Goal: Find specific page/section

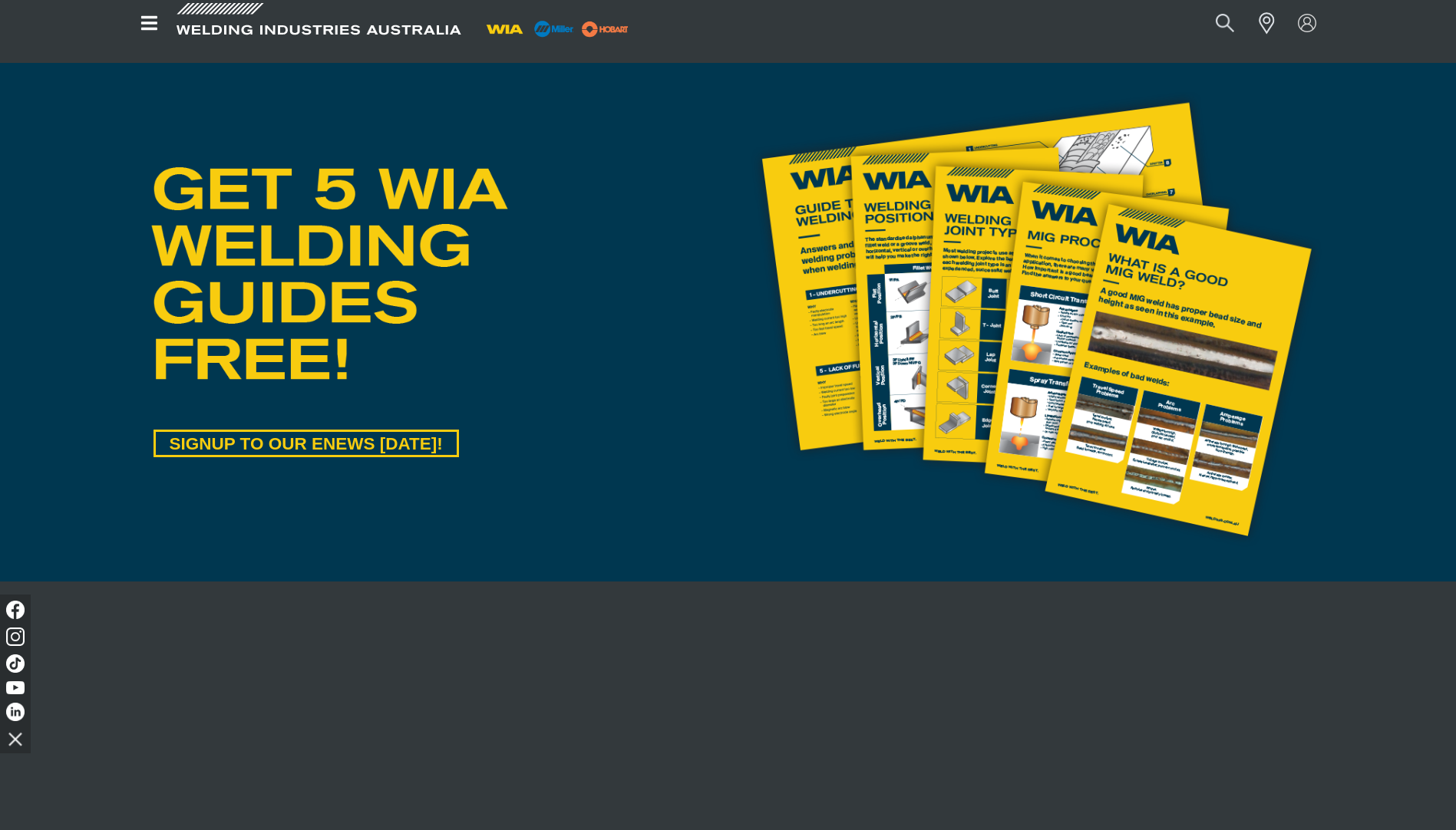
scroll to position [767, 0]
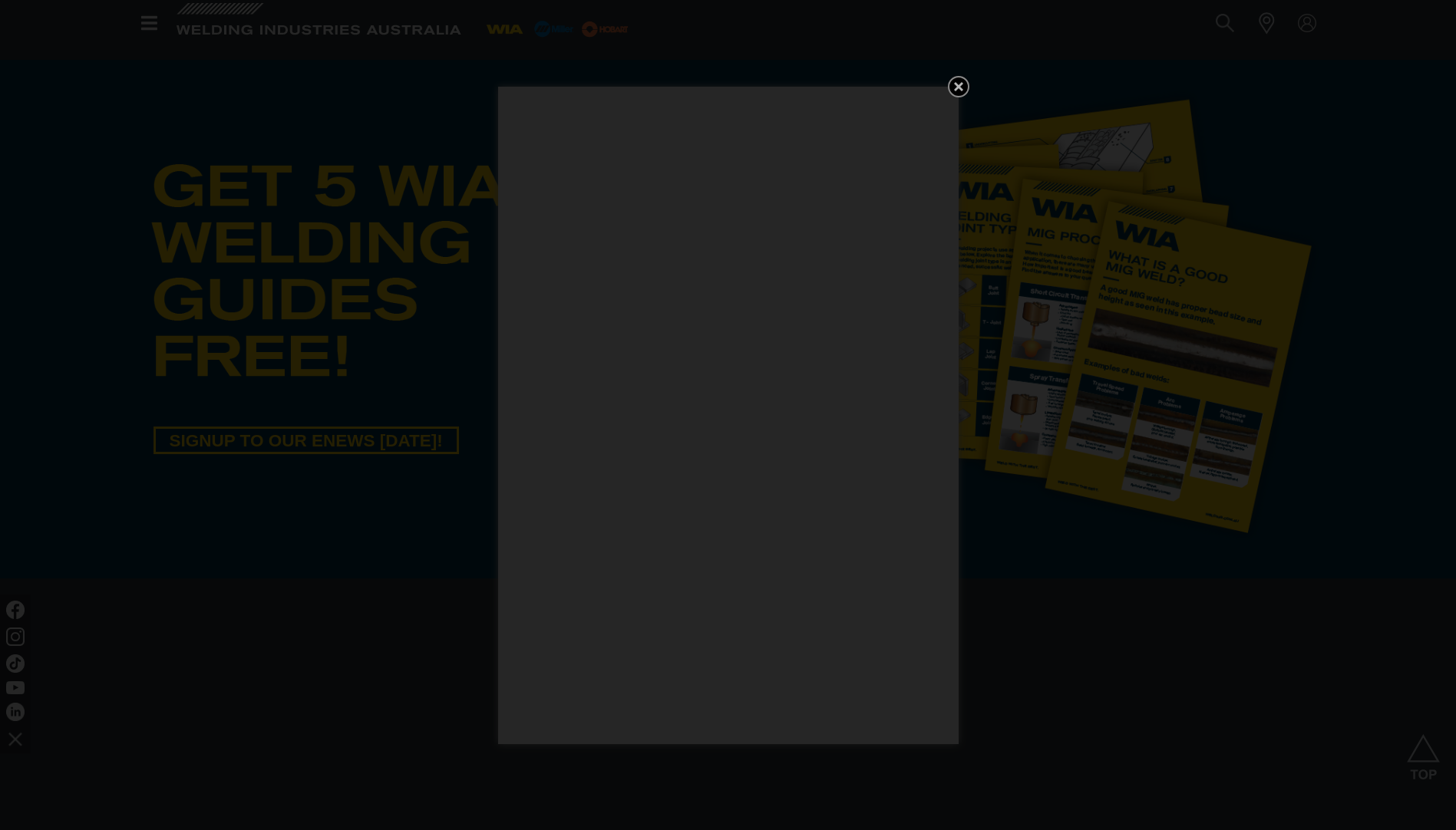
click at [961, 86] on icon "Get 5 WIA Welding Guides Free!" at bounding box center [958, 86] width 18 height 18
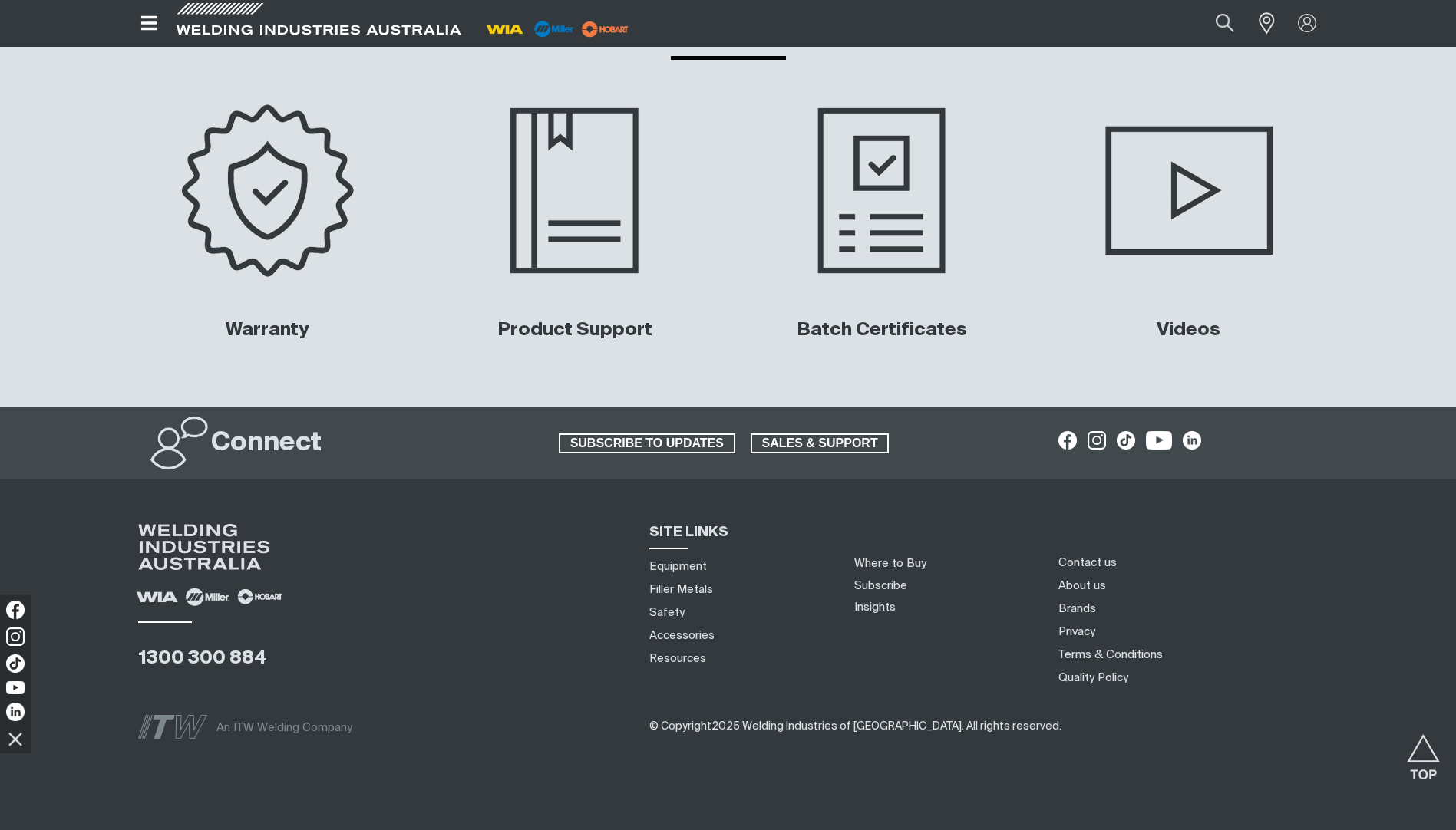
scroll to position [7157, 0]
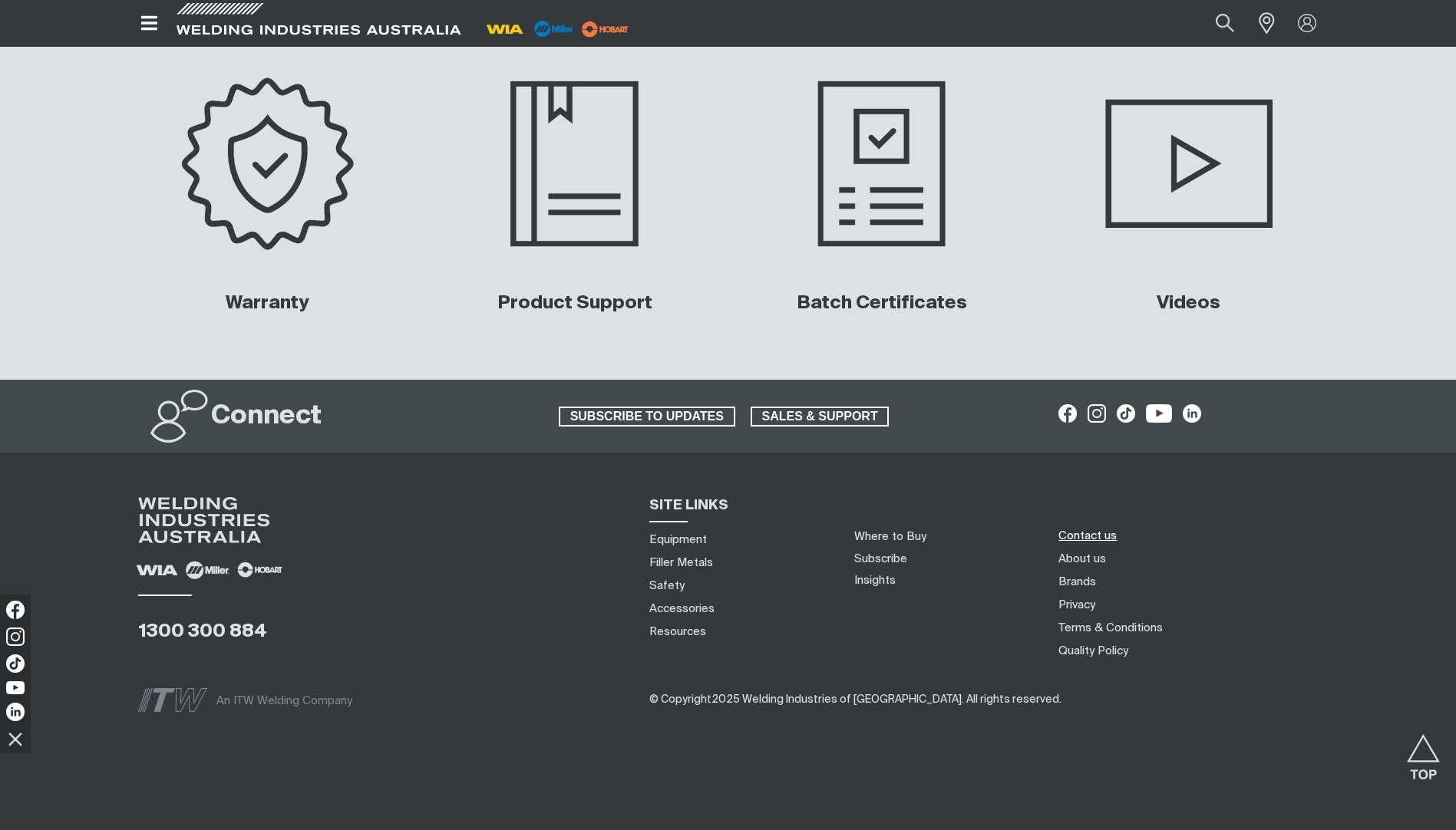
click at [1098, 534] on link "Contact us" at bounding box center [1087, 536] width 58 height 16
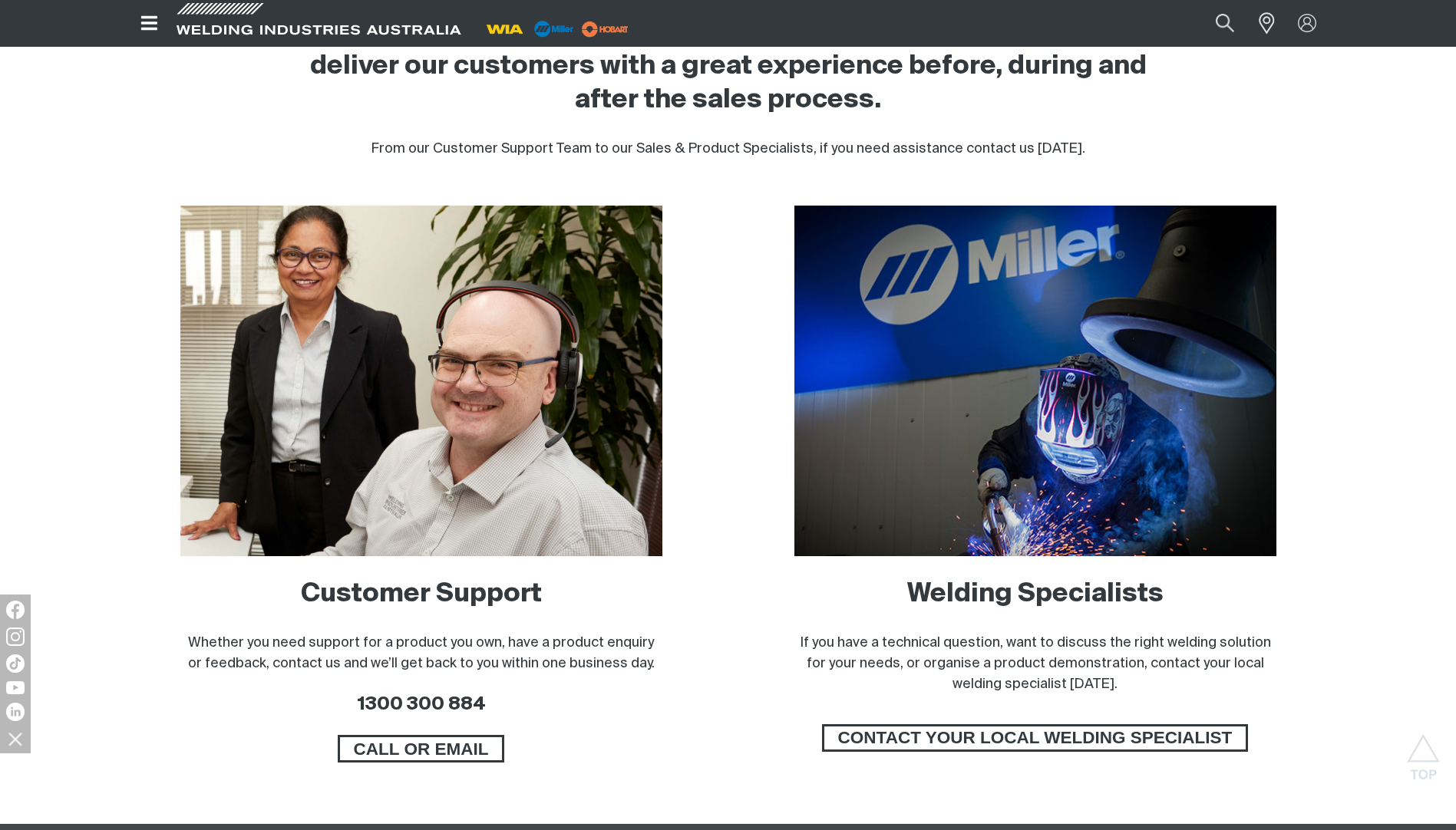
scroll to position [921, 0]
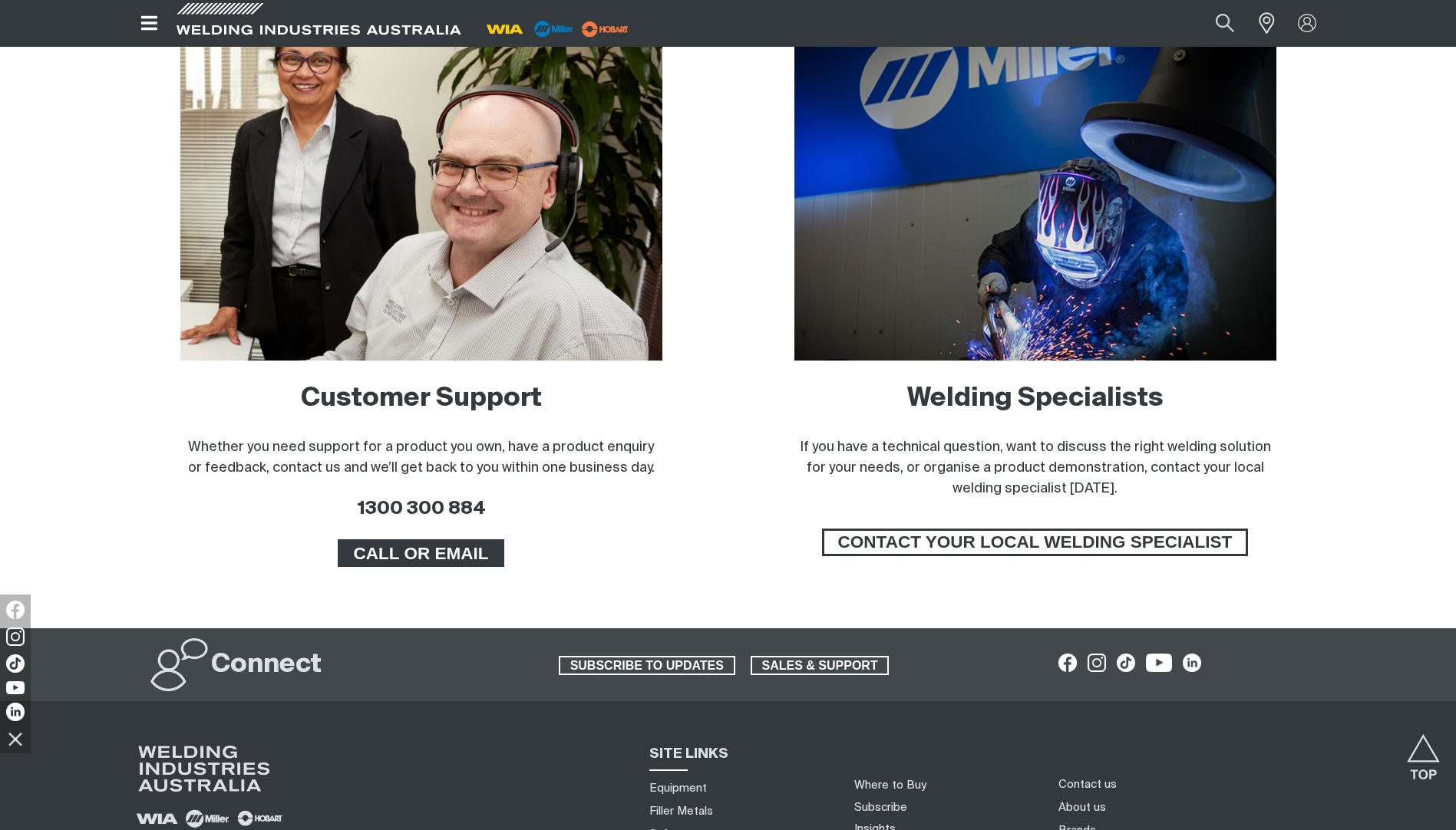
click at [438, 558] on span "CALL OR EMAIL" at bounding box center [421, 553] width 162 height 28
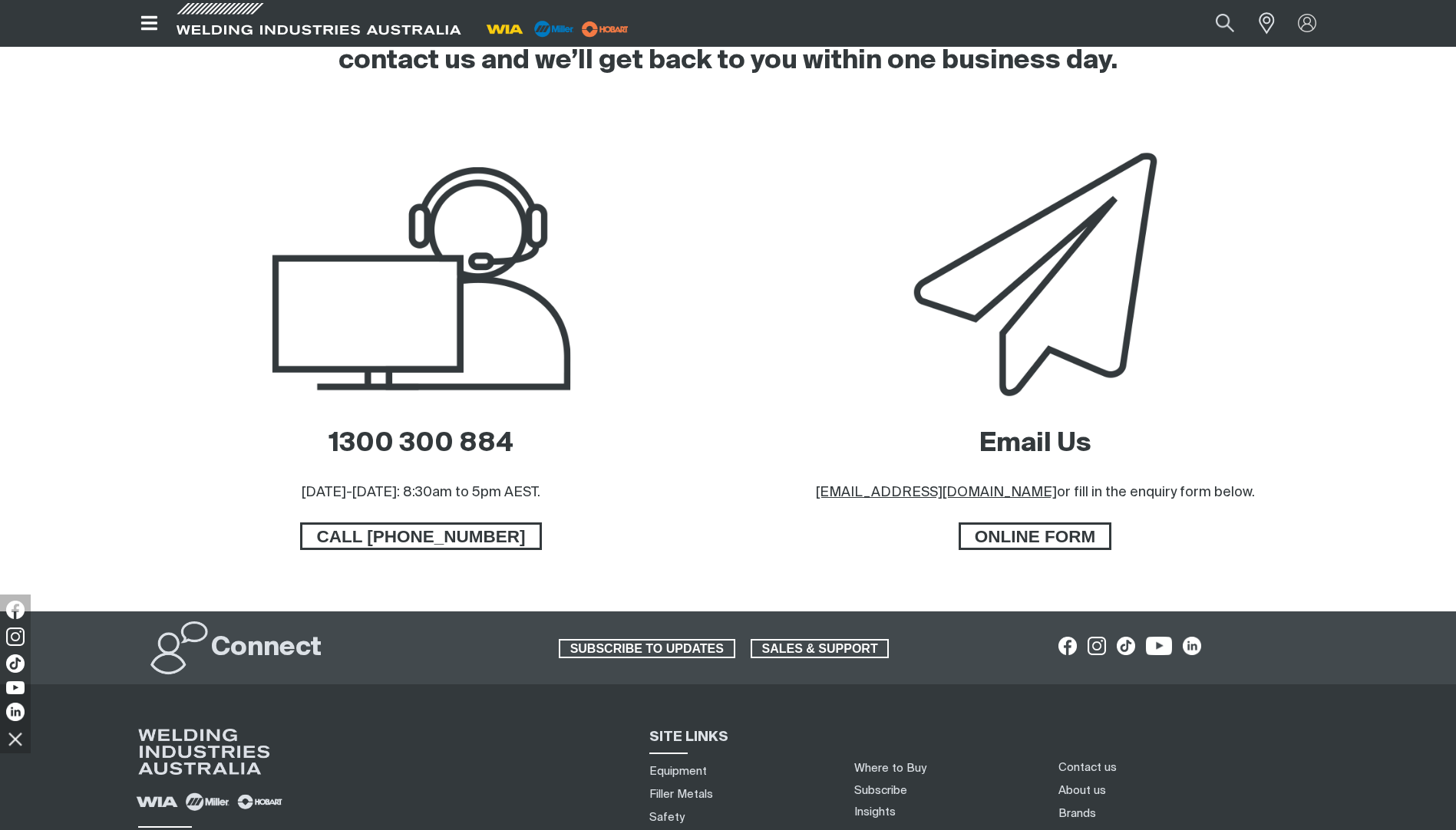
scroll to position [625, 0]
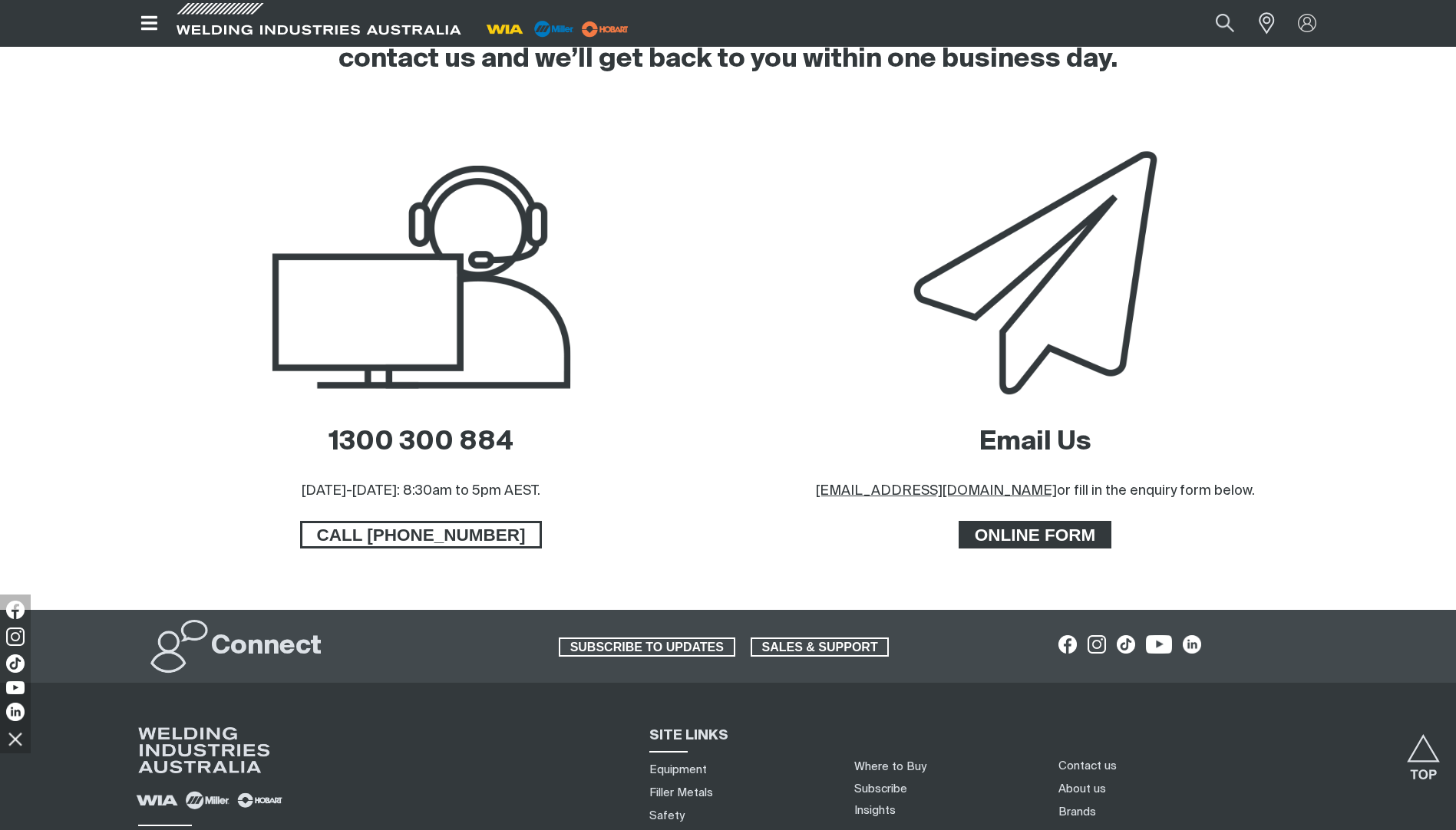
click at [1053, 541] on span "ONLINE FORM" at bounding box center [1035, 534] width 149 height 28
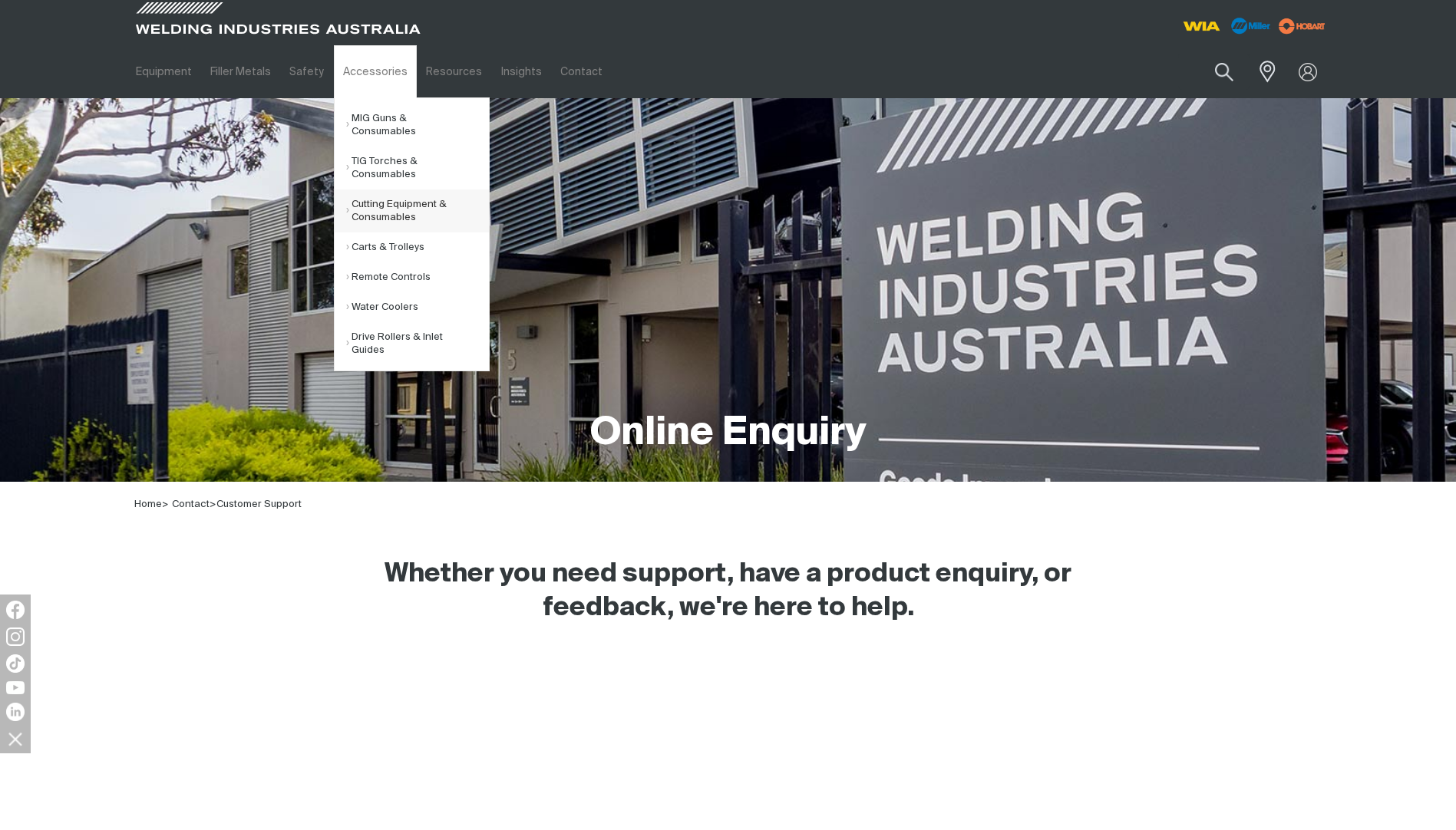
click at [361, 218] on link "Cutting Equipment & Consumables" at bounding box center [417, 211] width 143 height 43
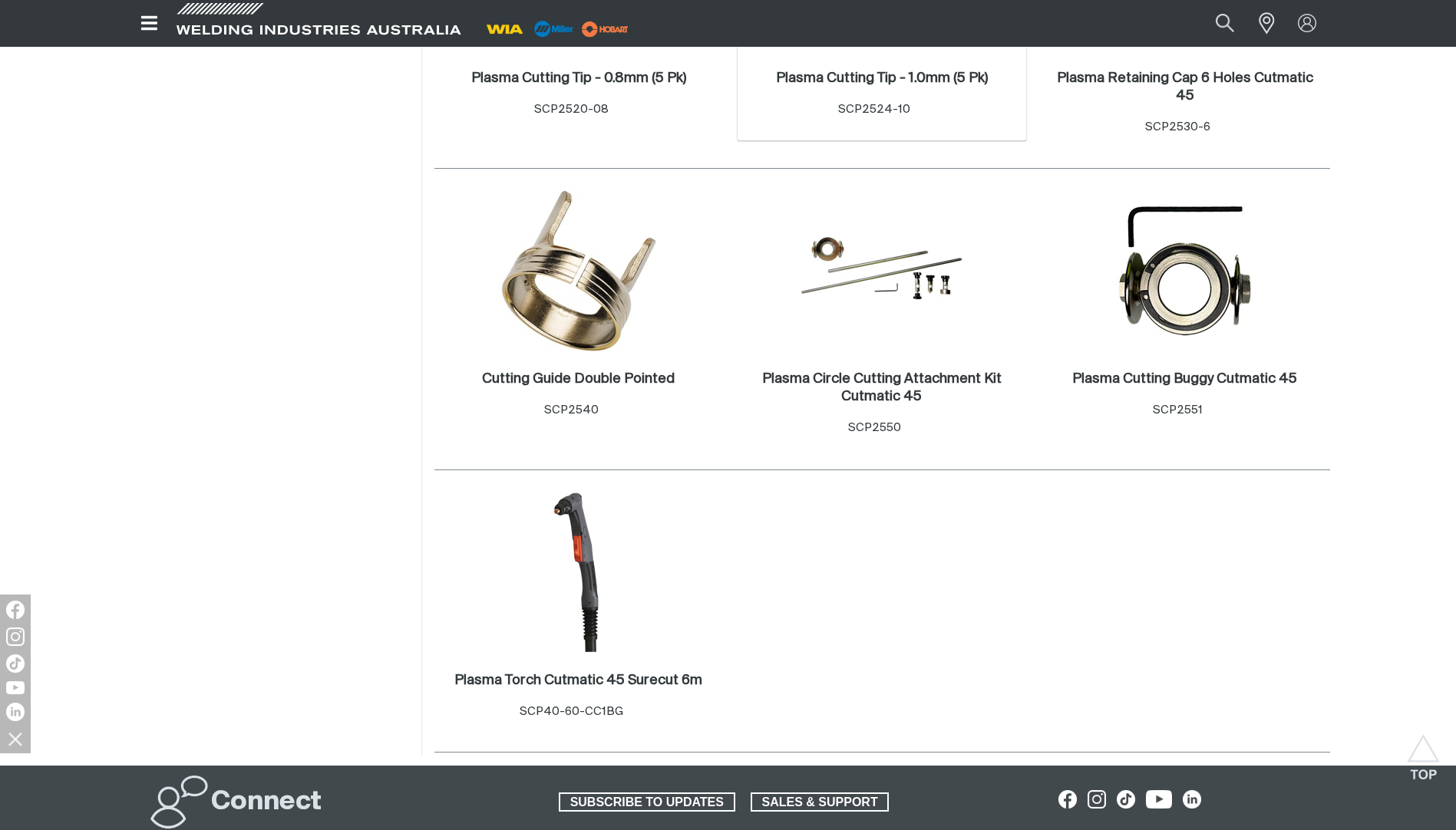
scroll to position [767, 0]
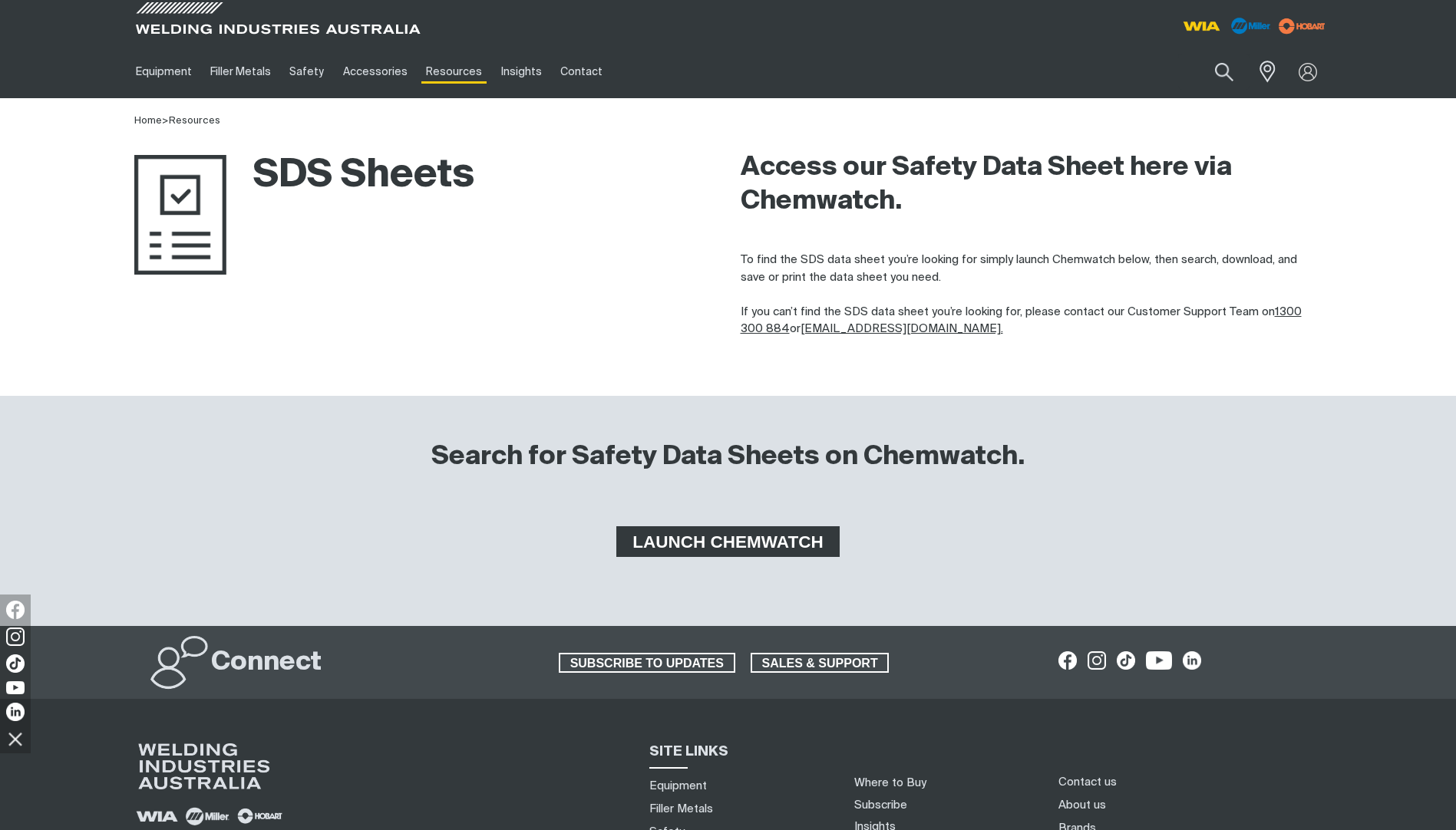
click at [727, 545] on span "LAUNCH CHEMWATCH" at bounding box center [727, 542] width 218 height 31
